Goal: Transaction & Acquisition: Purchase product/service

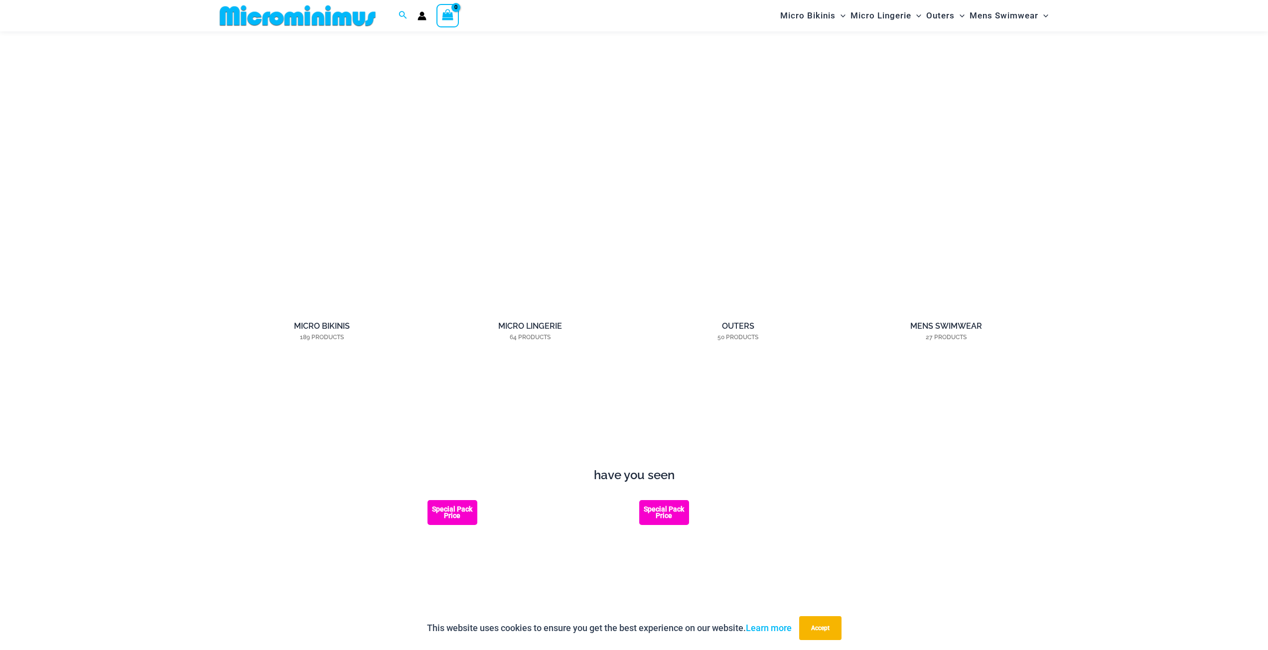
scroll to position [1038, 0]
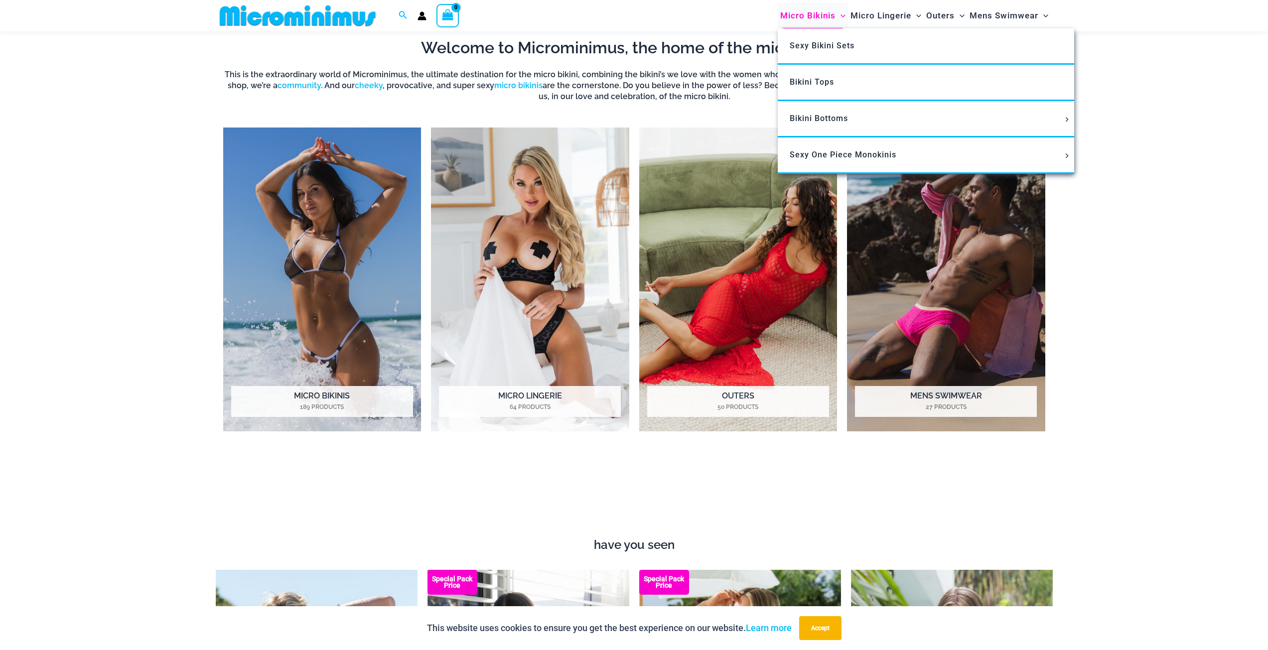
click at [815, 19] on span "Micro Bikinis" at bounding box center [807, 15] width 55 height 25
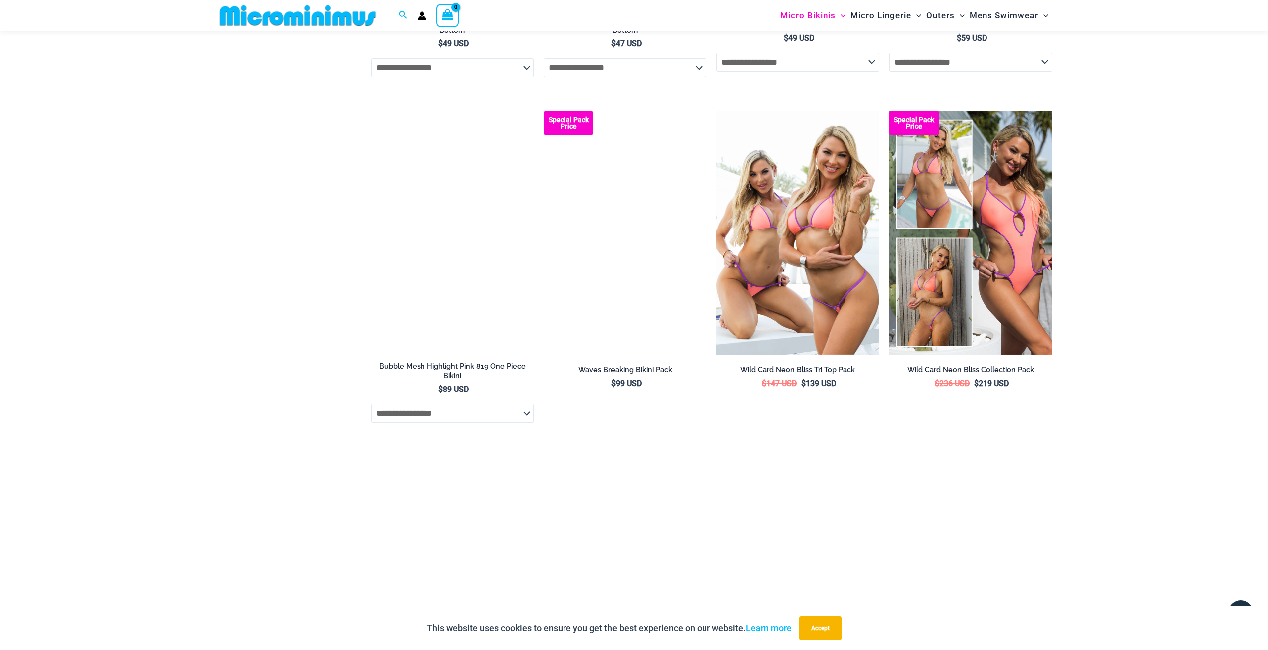
scroll to position [1935, 0]
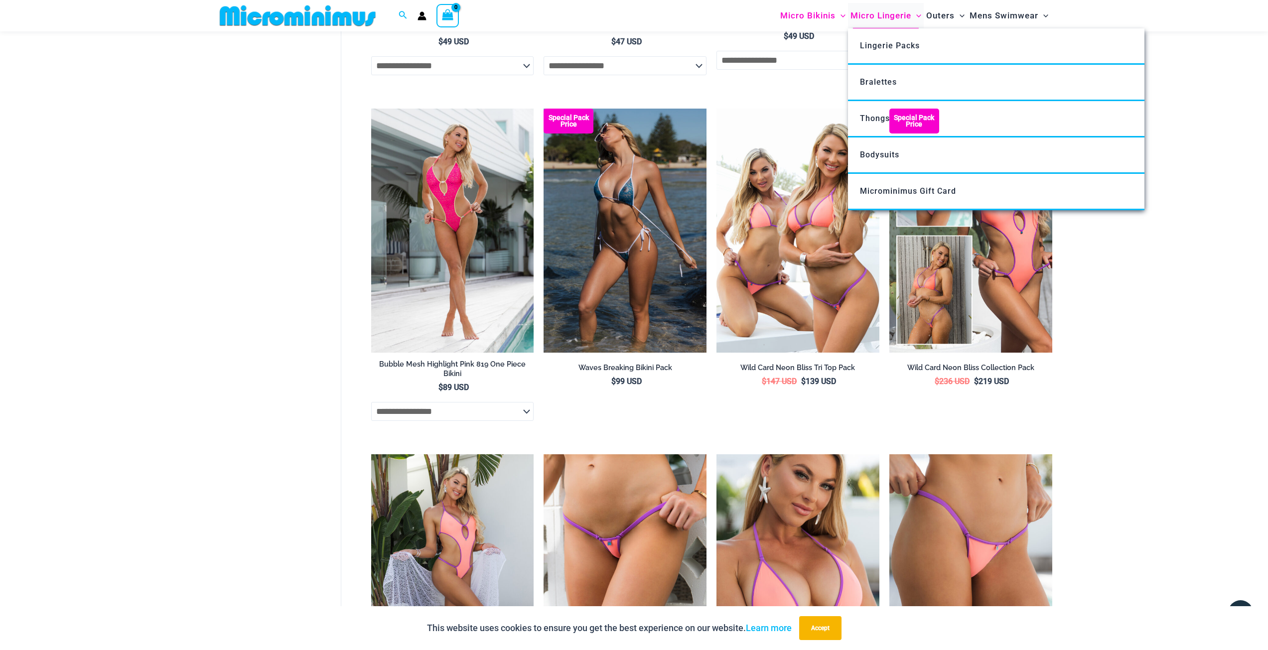
click at [884, 18] on span "Micro Lingerie" at bounding box center [881, 15] width 61 height 25
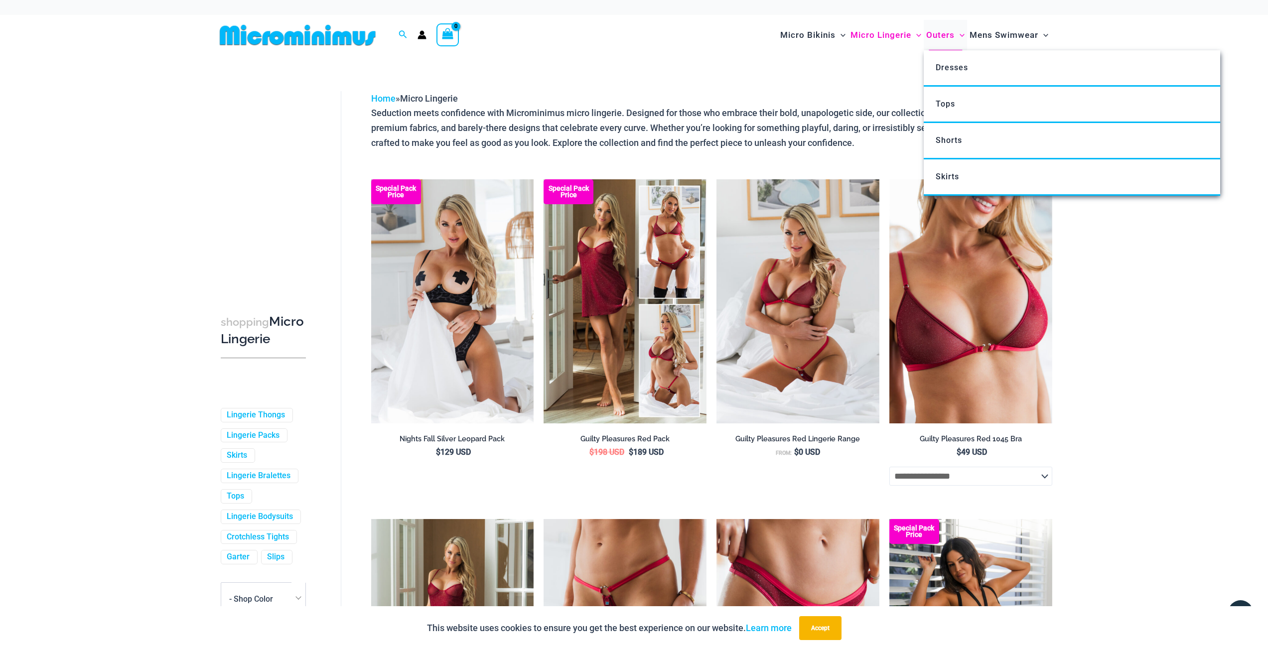
click at [935, 39] on span "Outers" at bounding box center [940, 34] width 28 height 25
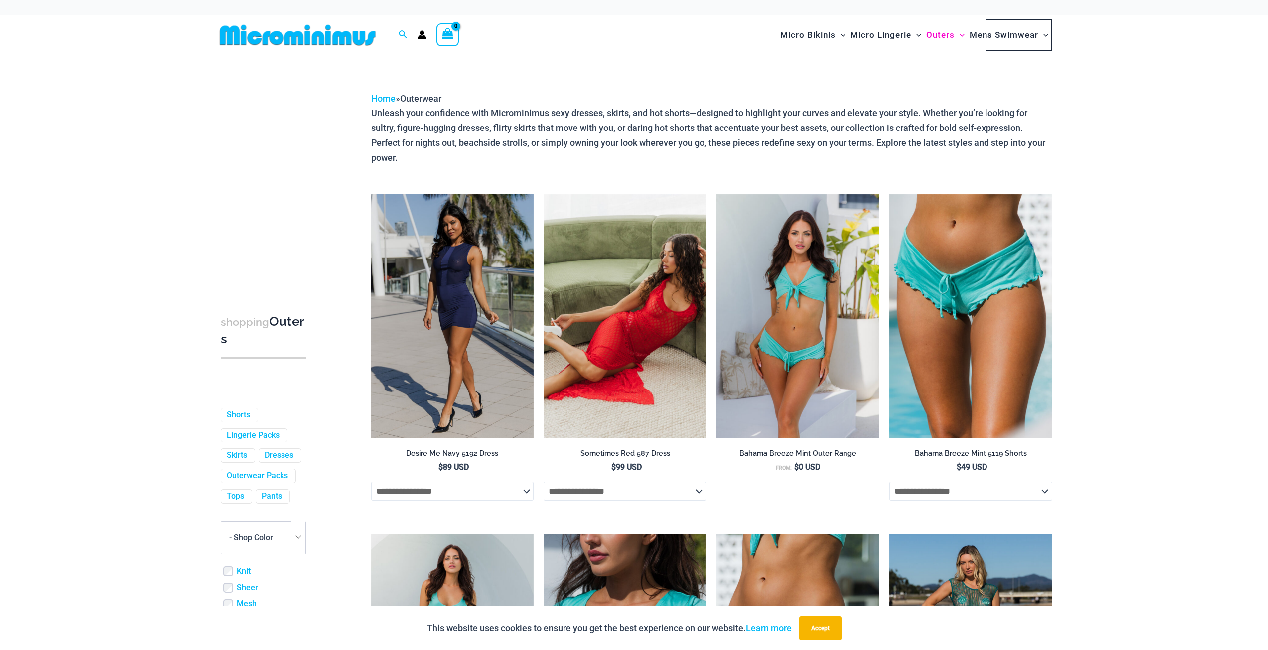
click at [1002, 29] on span "Mens Swimwear" at bounding box center [1004, 34] width 69 height 25
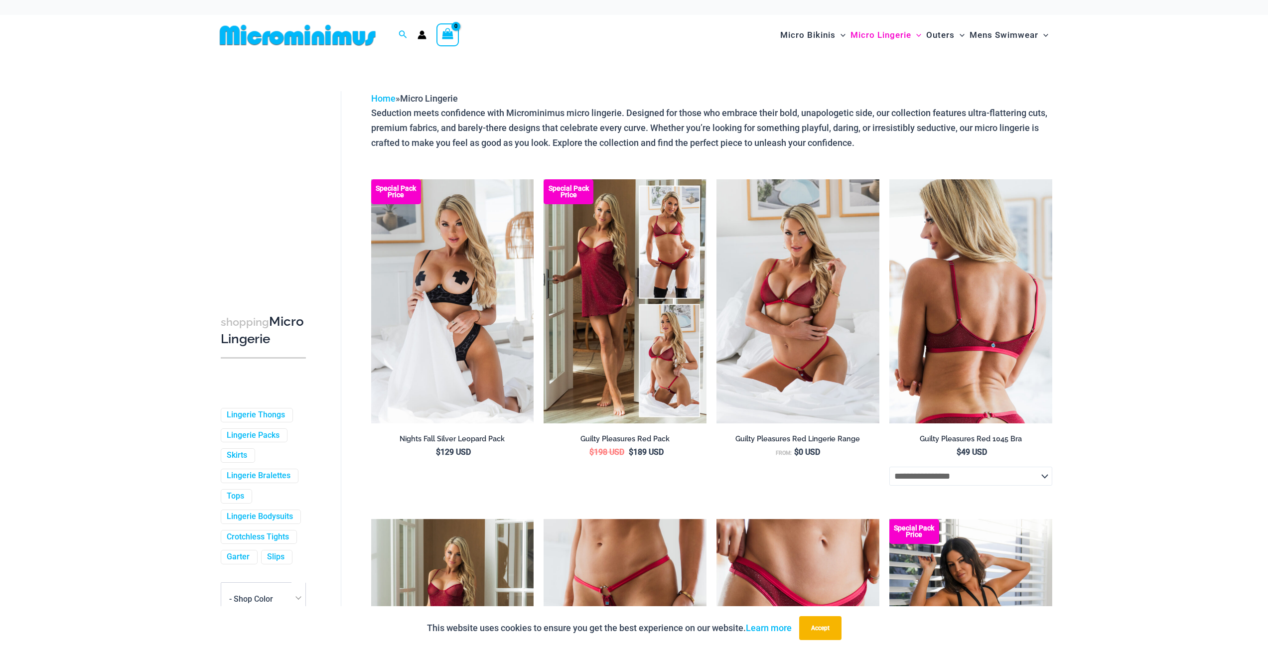
click at [1030, 303] on img at bounding box center [971, 301] width 163 height 244
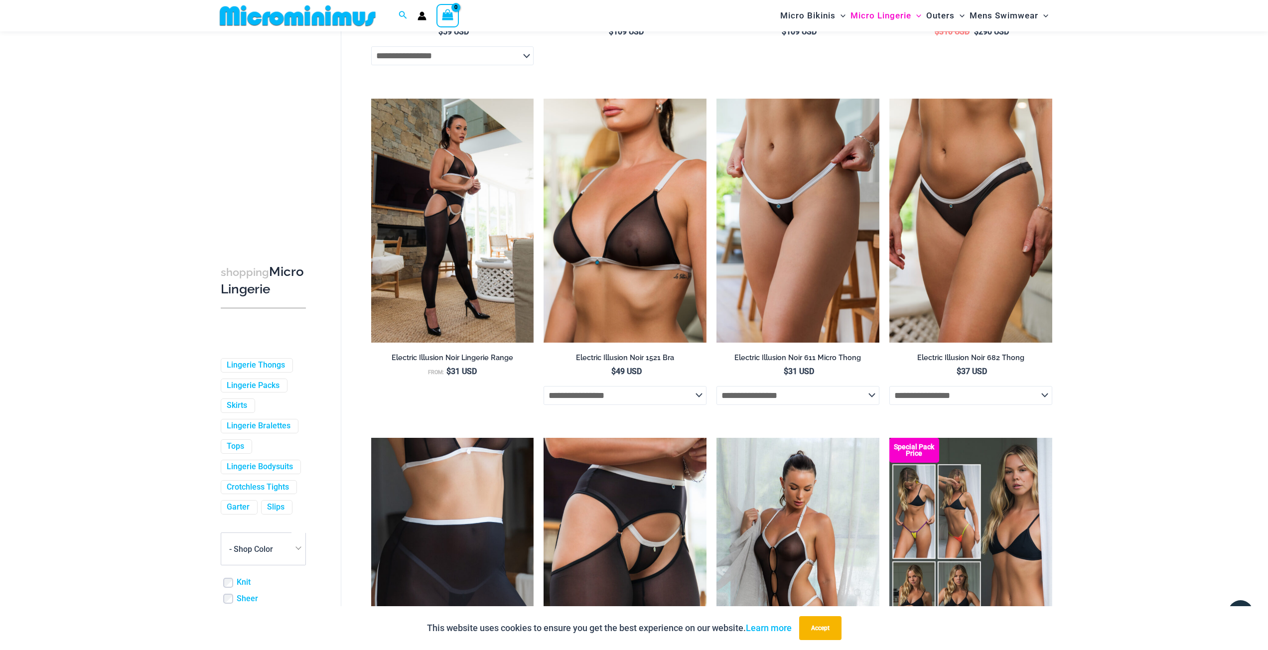
scroll to position [1785, 0]
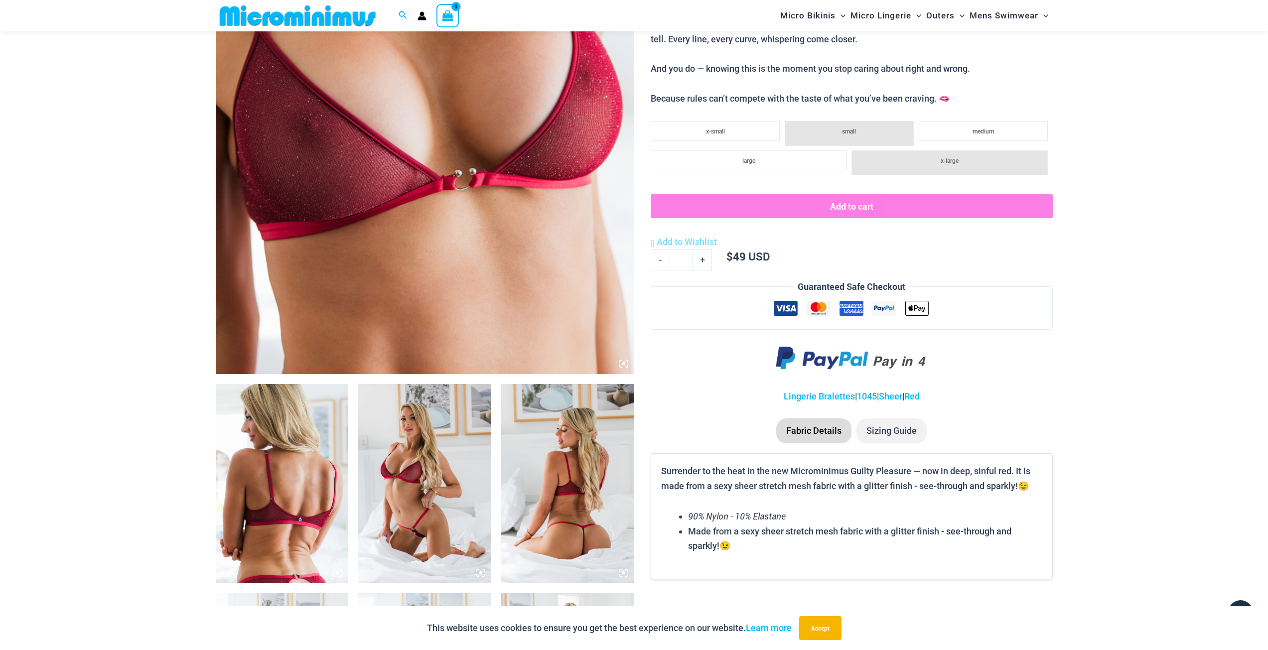
scroll to position [539, 0]
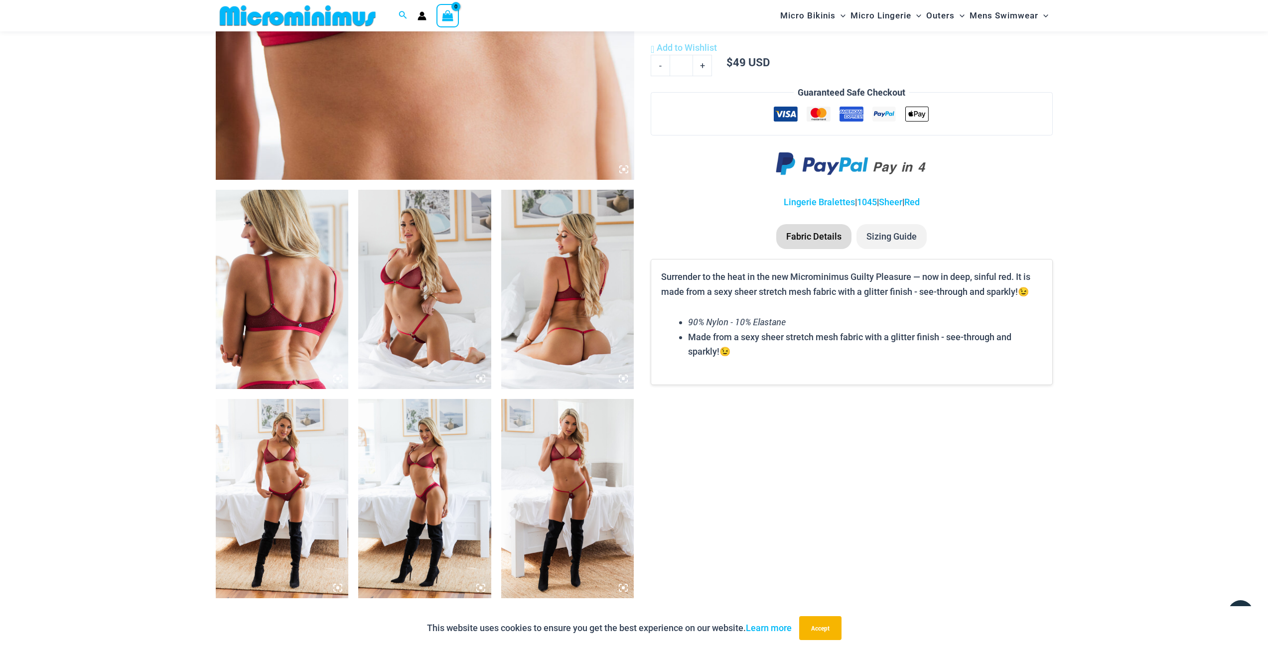
click at [309, 258] on img at bounding box center [282, 289] width 133 height 199
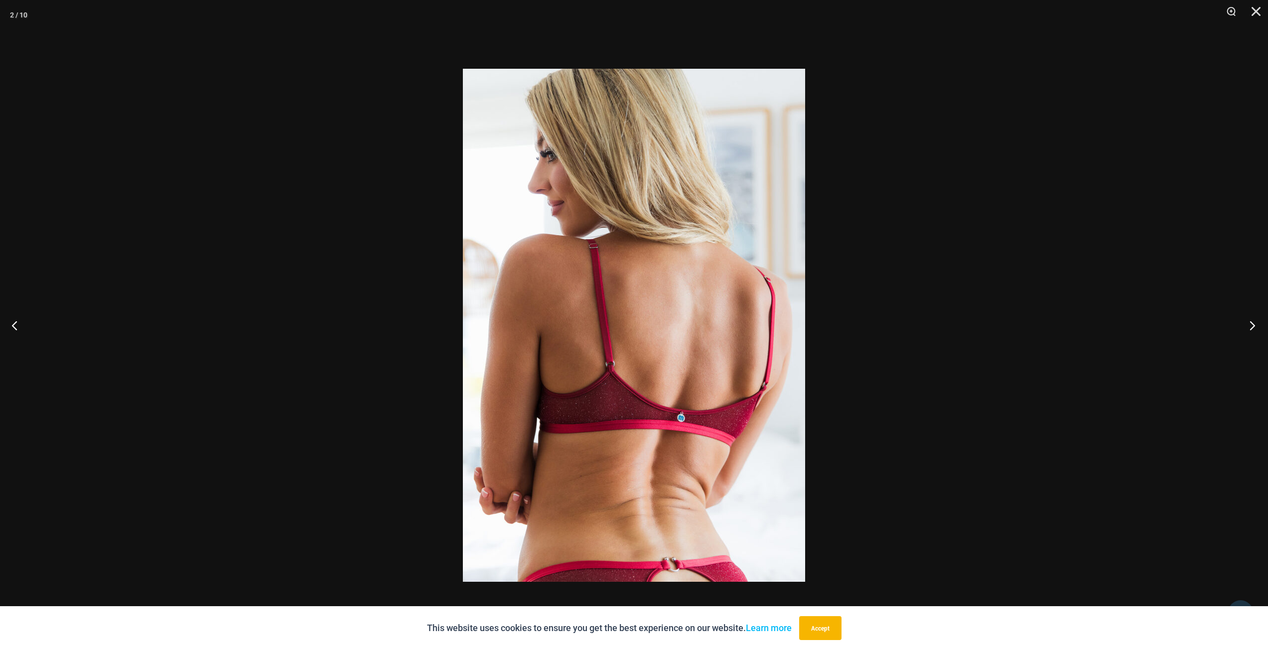
click at [1255, 330] on button "Next" at bounding box center [1249, 325] width 37 height 50
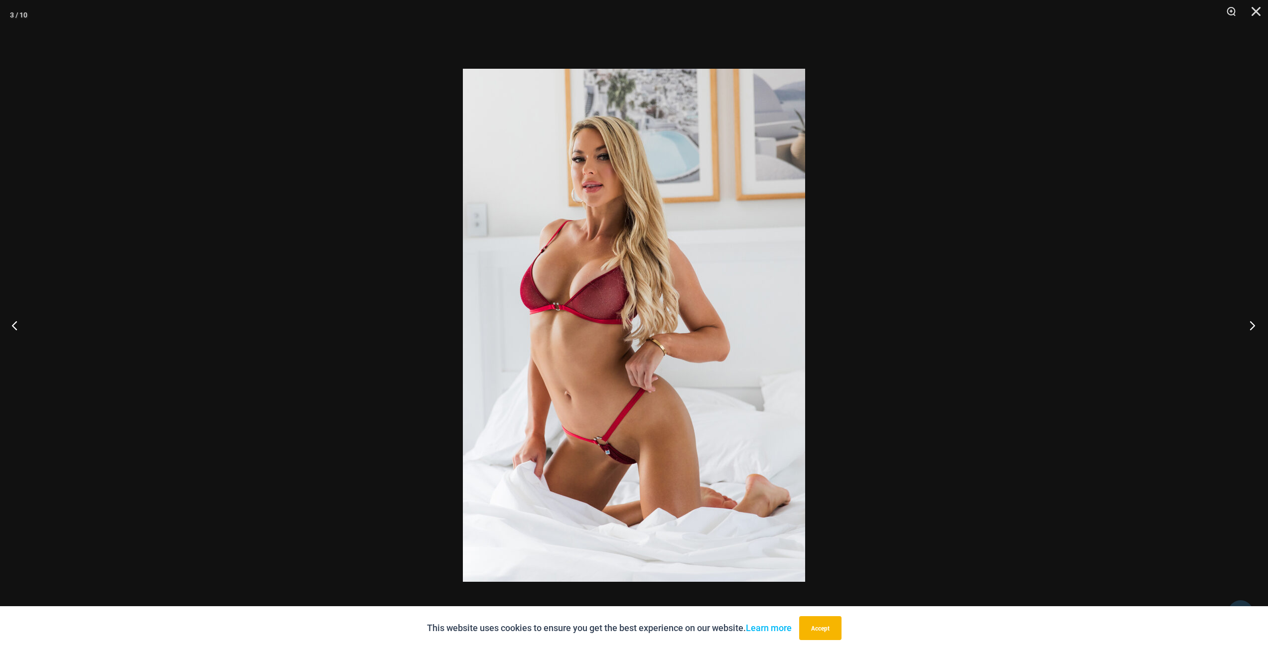
click at [1255, 330] on button "Next" at bounding box center [1249, 325] width 37 height 50
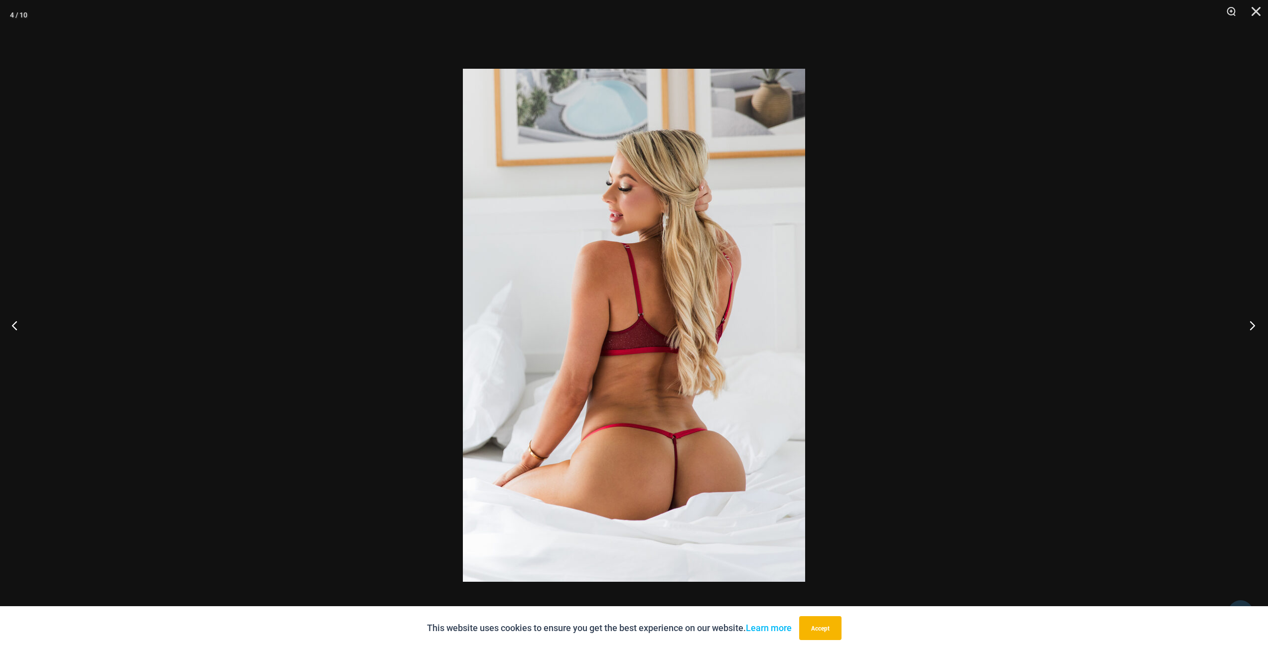
click at [1255, 330] on button "Next" at bounding box center [1249, 325] width 37 height 50
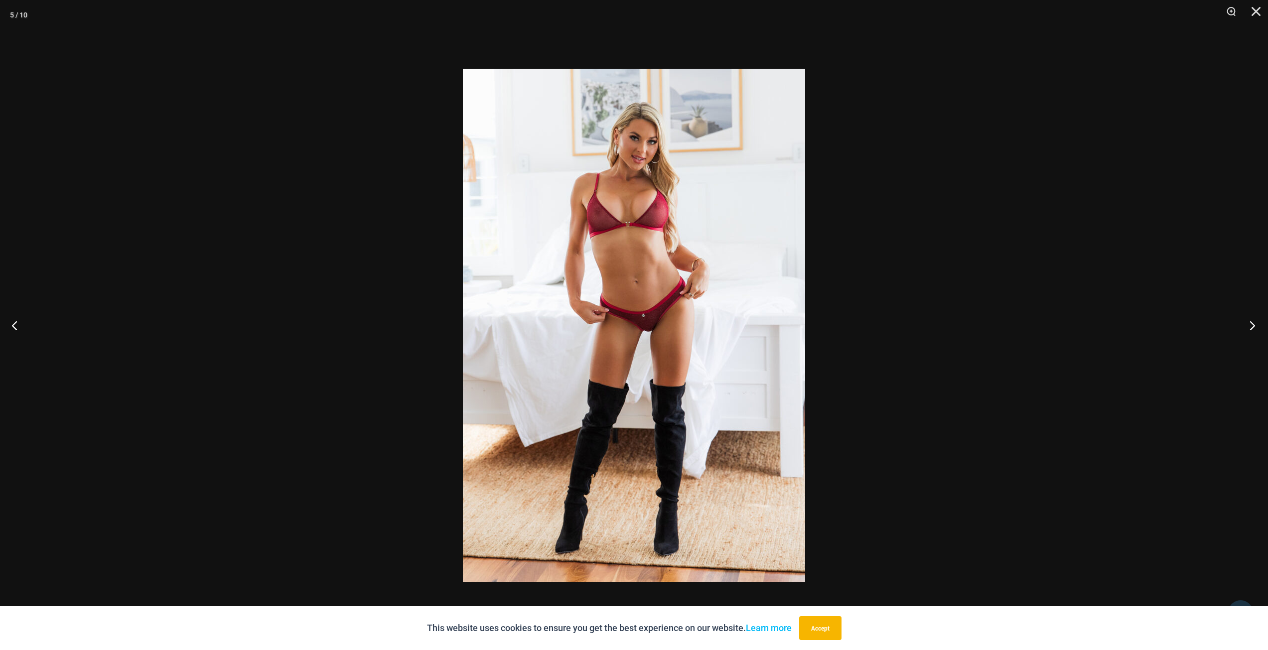
click at [1255, 330] on button "Next" at bounding box center [1249, 325] width 37 height 50
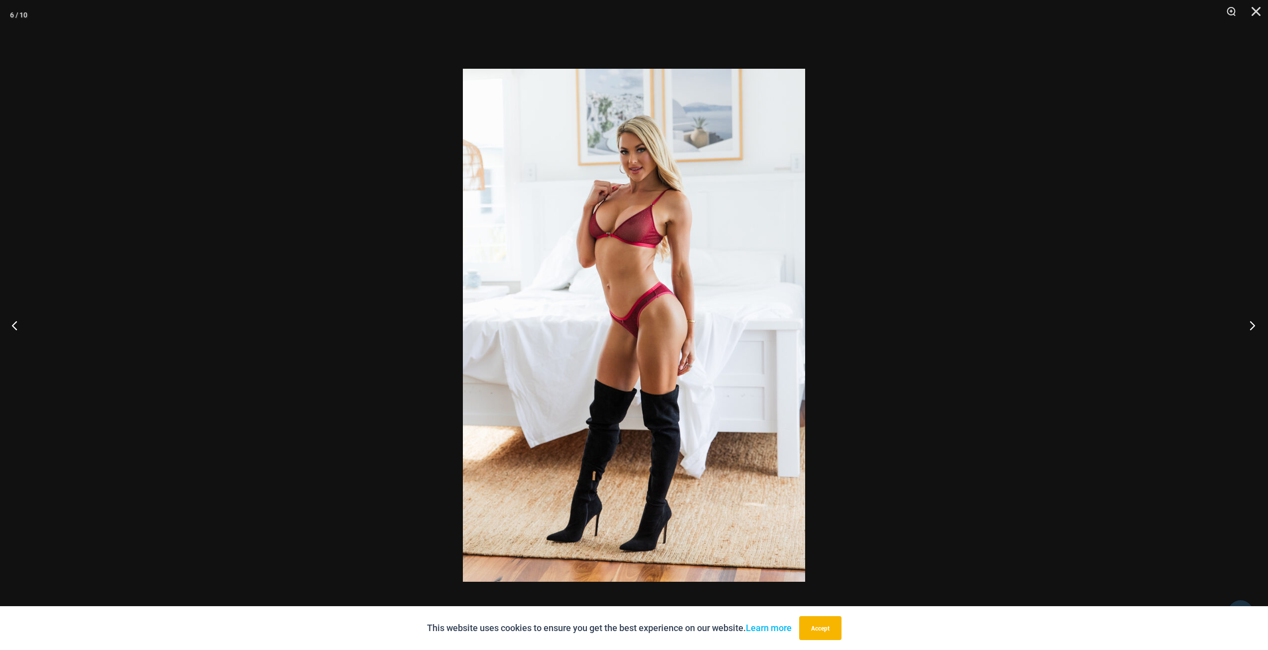
click at [1255, 330] on button "Next" at bounding box center [1249, 325] width 37 height 50
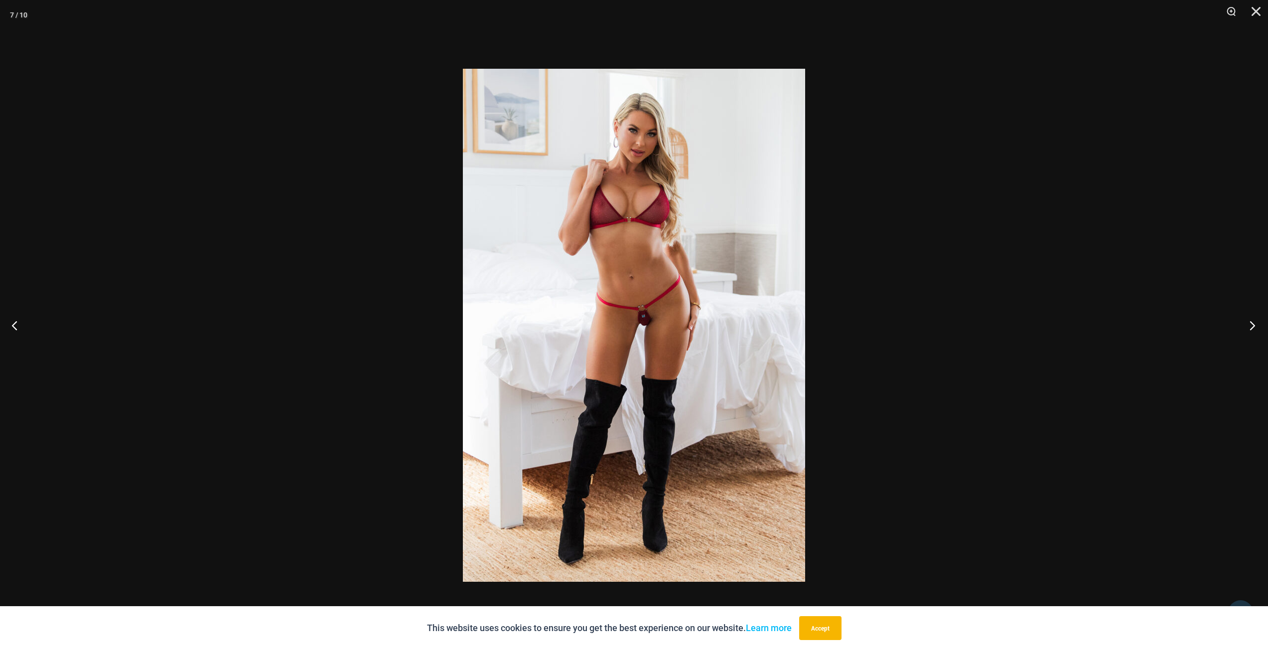
click at [1255, 330] on button "Next" at bounding box center [1249, 325] width 37 height 50
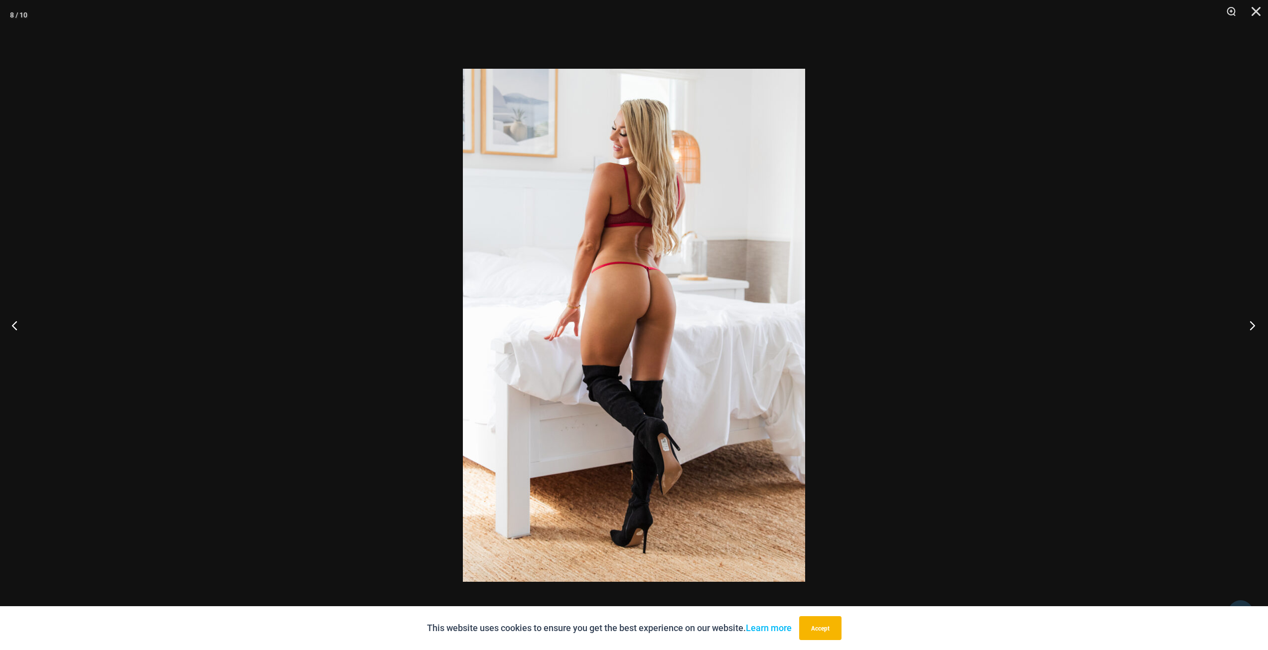
click at [1255, 330] on button "Next" at bounding box center [1249, 325] width 37 height 50
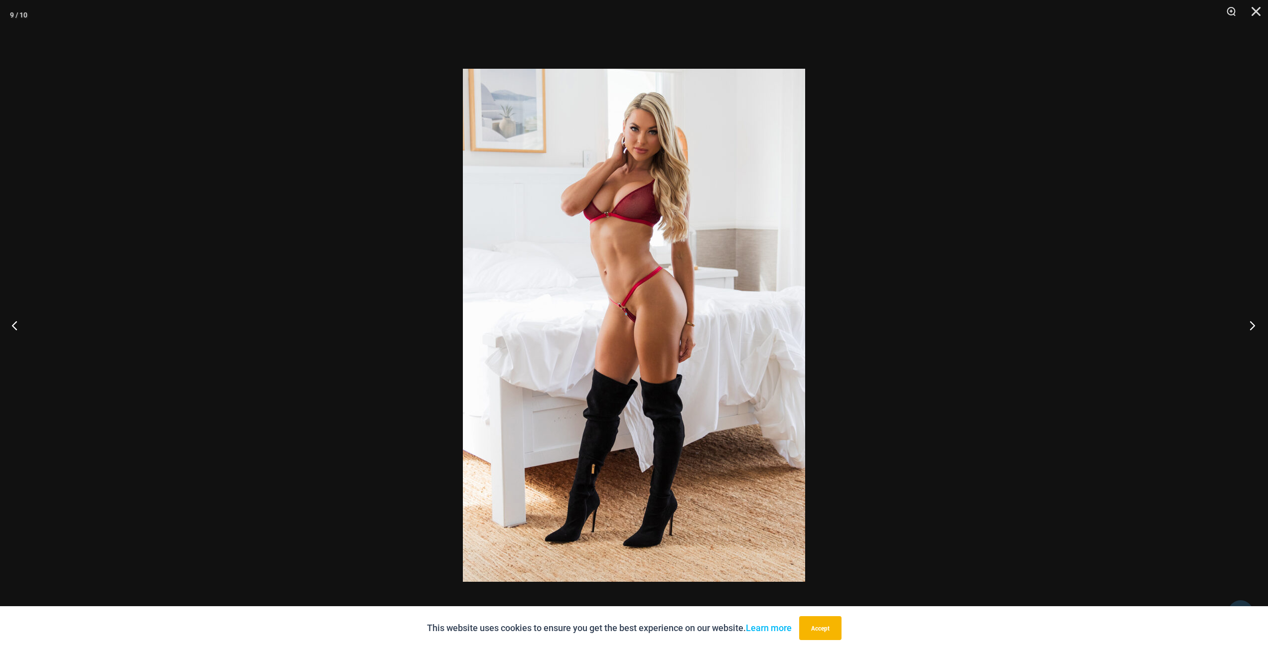
click at [1255, 330] on button "Next" at bounding box center [1249, 325] width 37 height 50
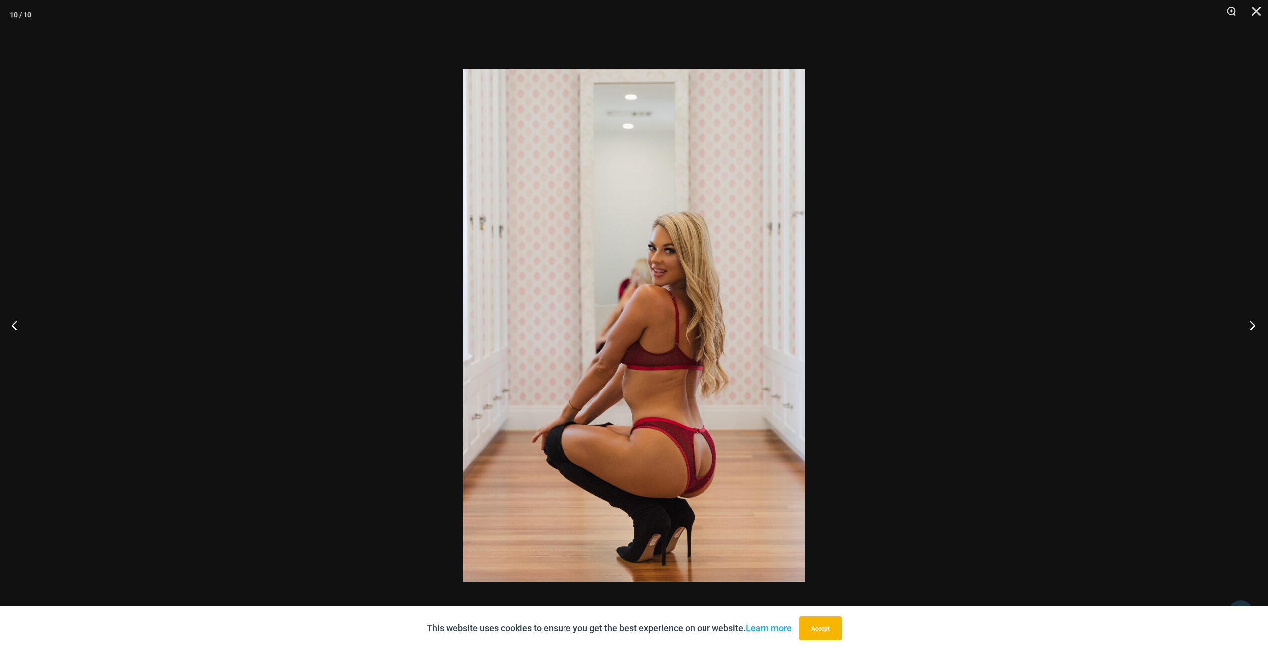
click at [1255, 330] on button "Next" at bounding box center [1249, 325] width 37 height 50
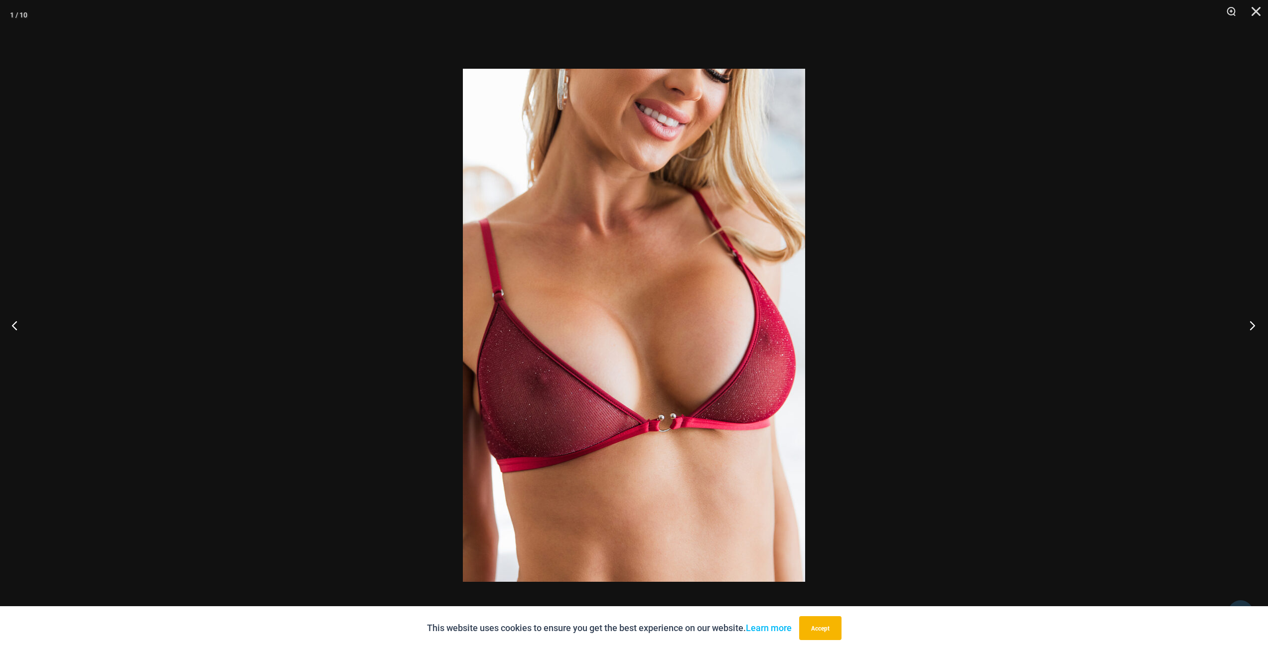
click at [1255, 330] on button "Next" at bounding box center [1249, 325] width 37 height 50
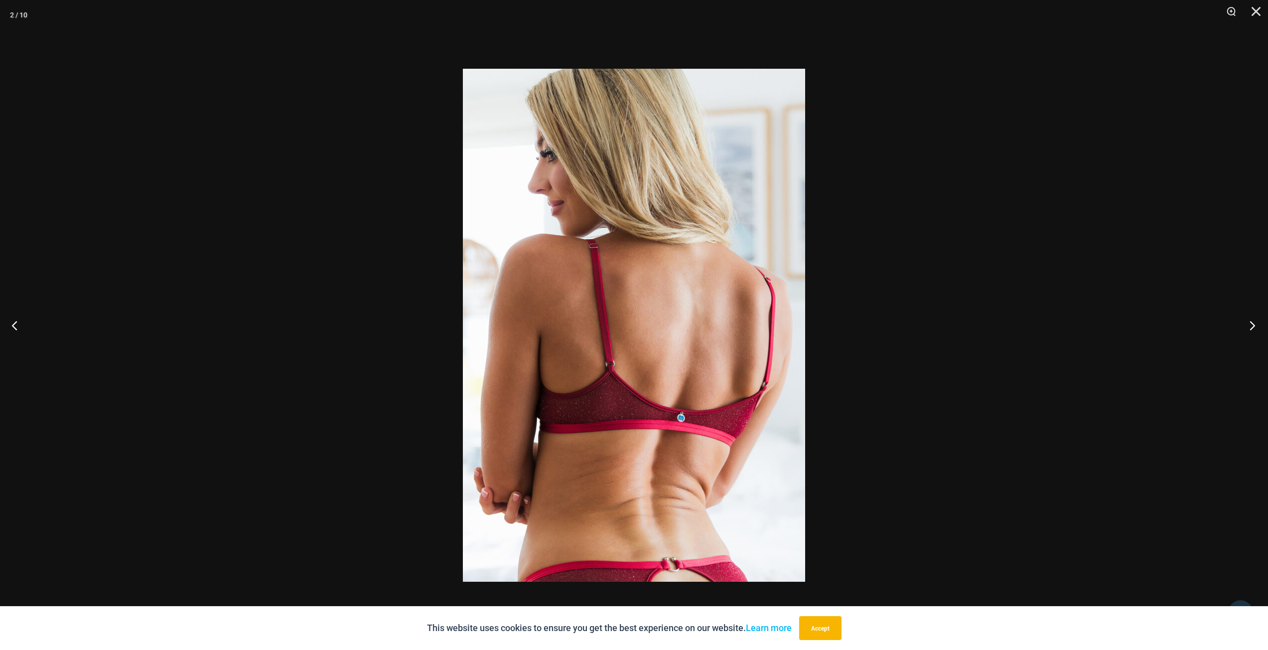
click at [1255, 330] on button "Next" at bounding box center [1249, 325] width 37 height 50
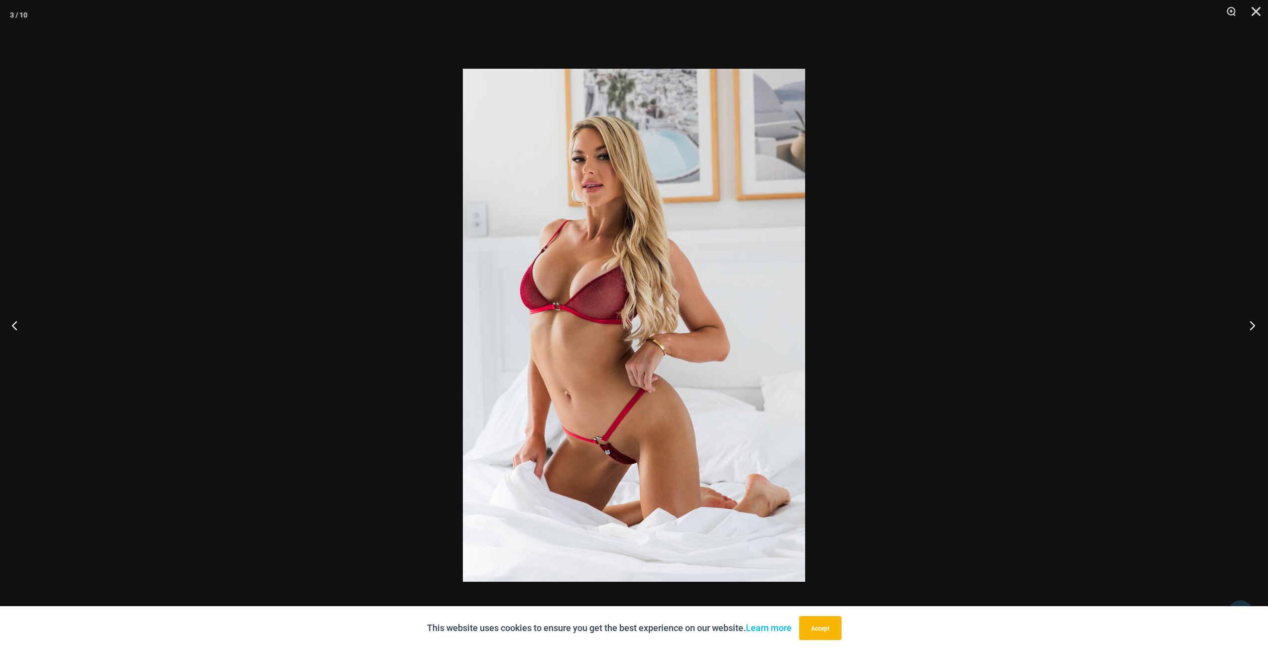
click at [1255, 330] on button "Next" at bounding box center [1249, 325] width 37 height 50
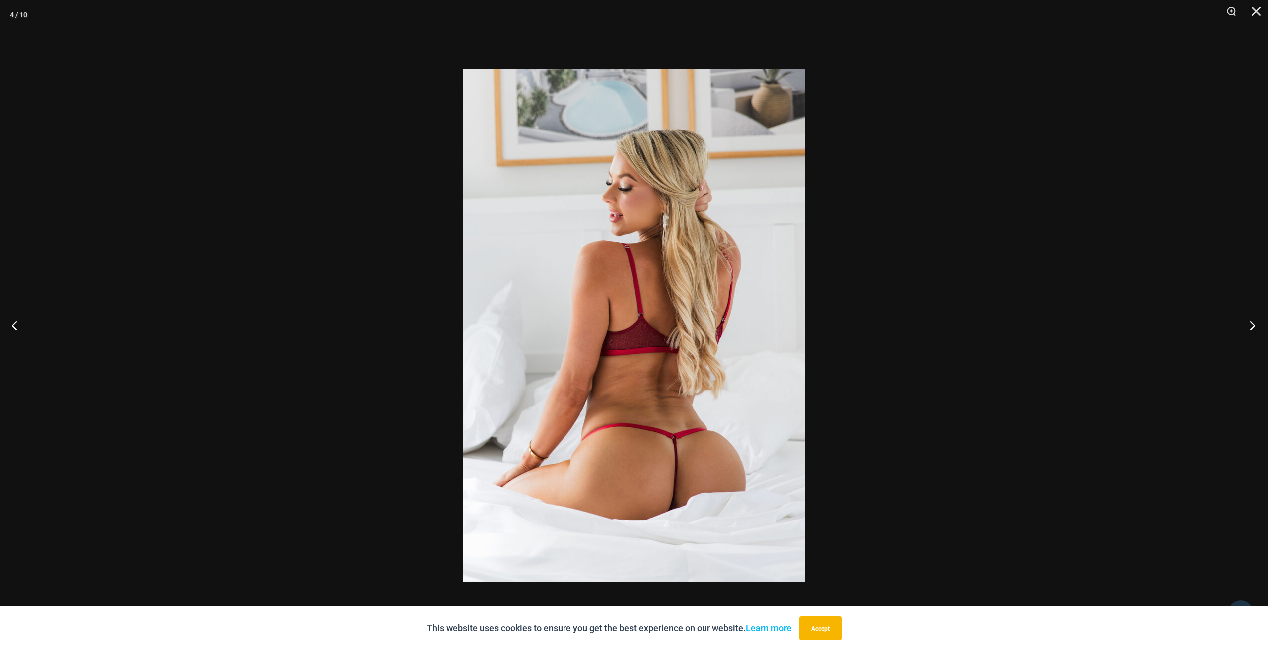
click at [1255, 330] on button "Next" at bounding box center [1249, 325] width 37 height 50
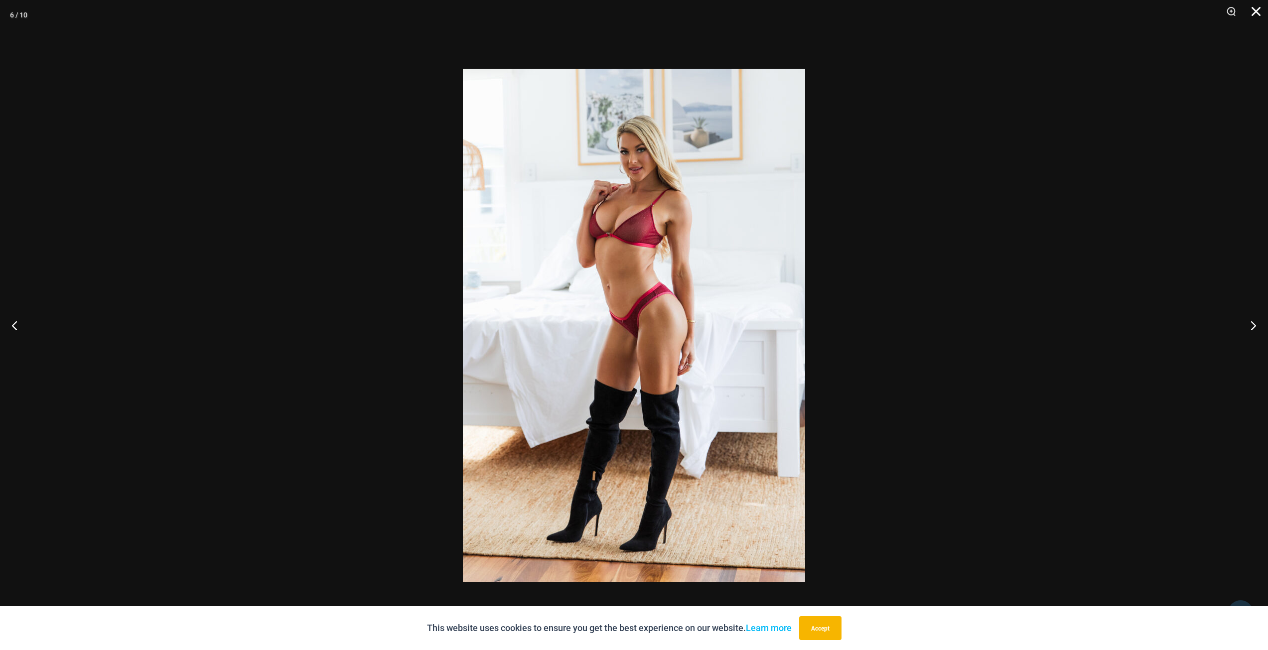
click at [1252, 9] on button "Close" at bounding box center [1252, 15] width 25 height 30
